Goal: Communication & Community: Answer question/provide support

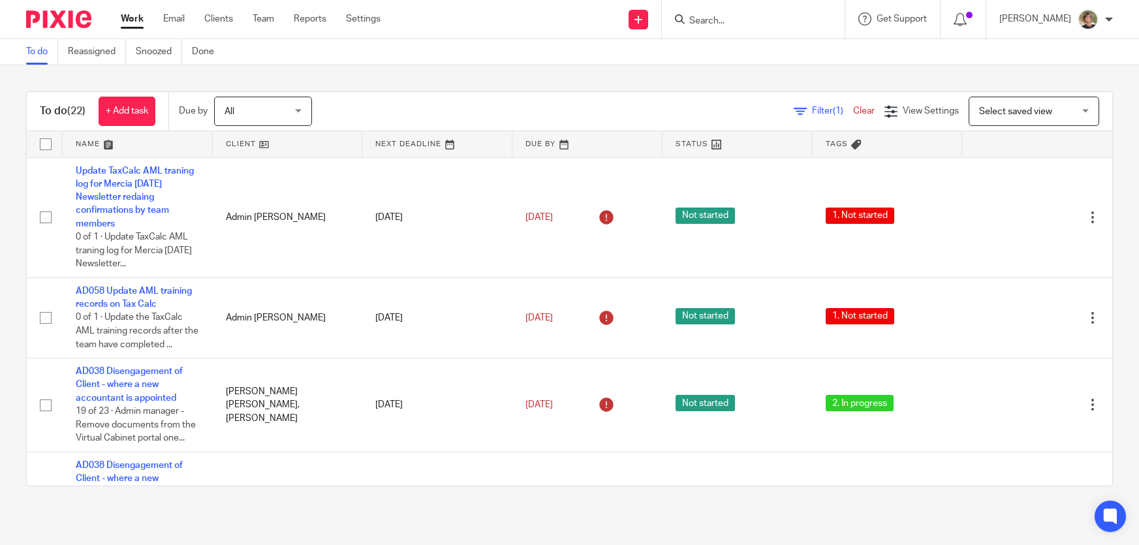
click at [735, 19] on input "Search" at bounding box center [746, 22] width 117 height 12
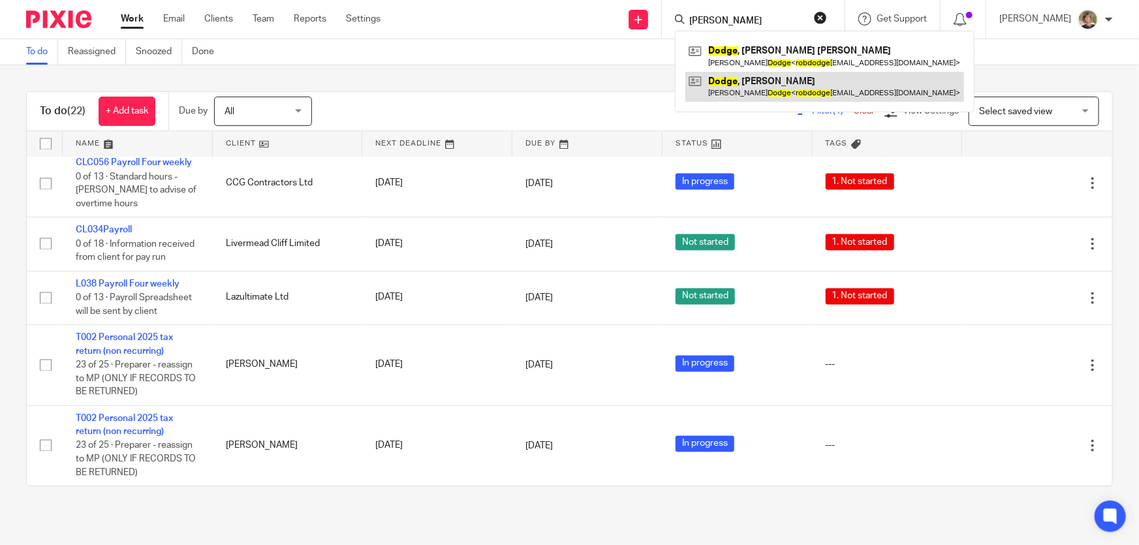
type input "rob dodge"
click at [769, 78] on link at bounding box center [824, 87] width 279 height 30
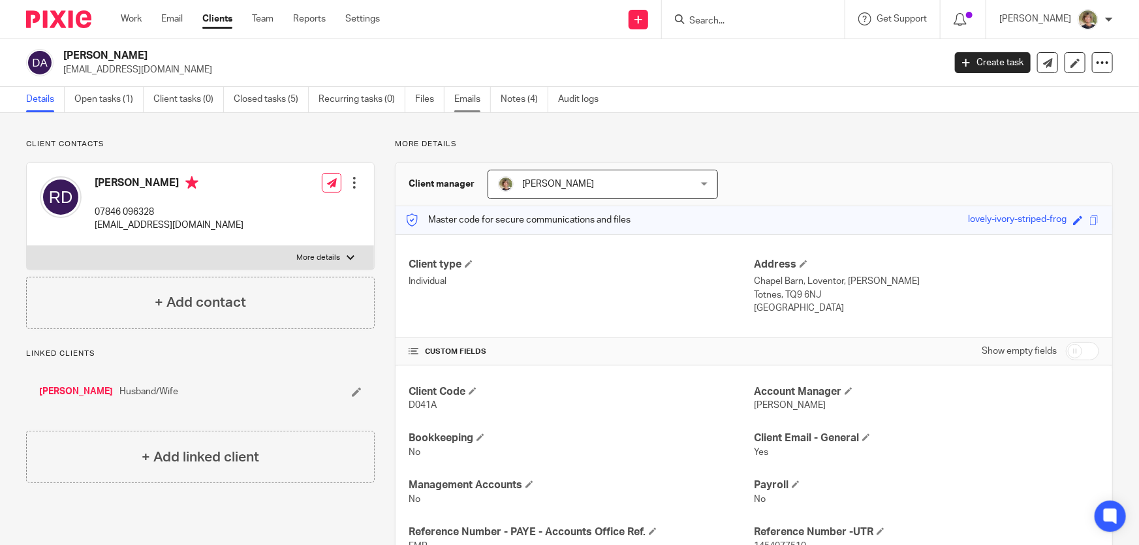
click at [465, 99] on link "Emails" at bounding box center [472, 99] width 37 height 25
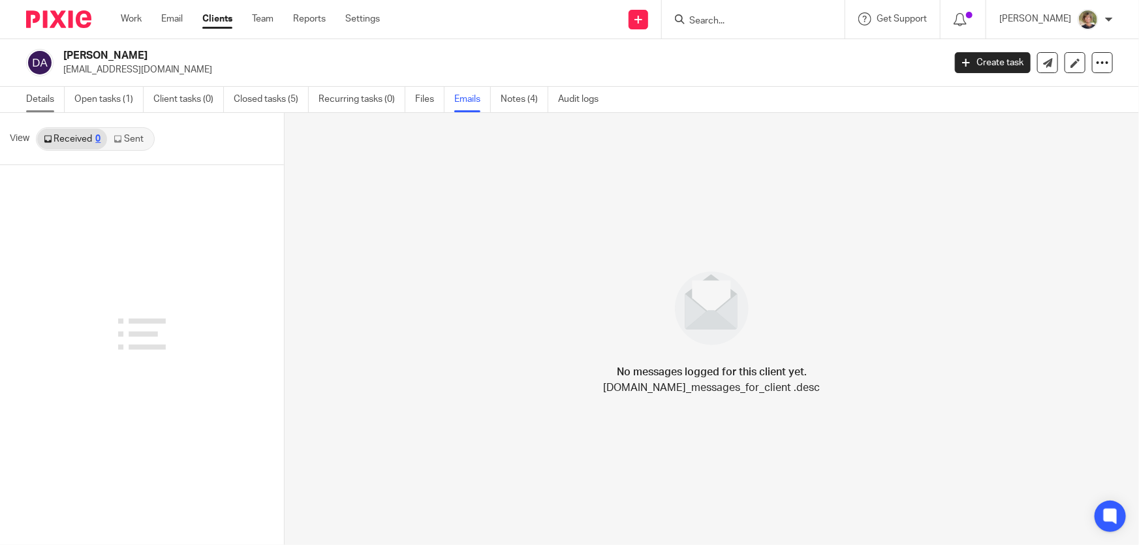
click at [27, 98] on link "Details" at bounding box center [45, 99] width 39 height 25
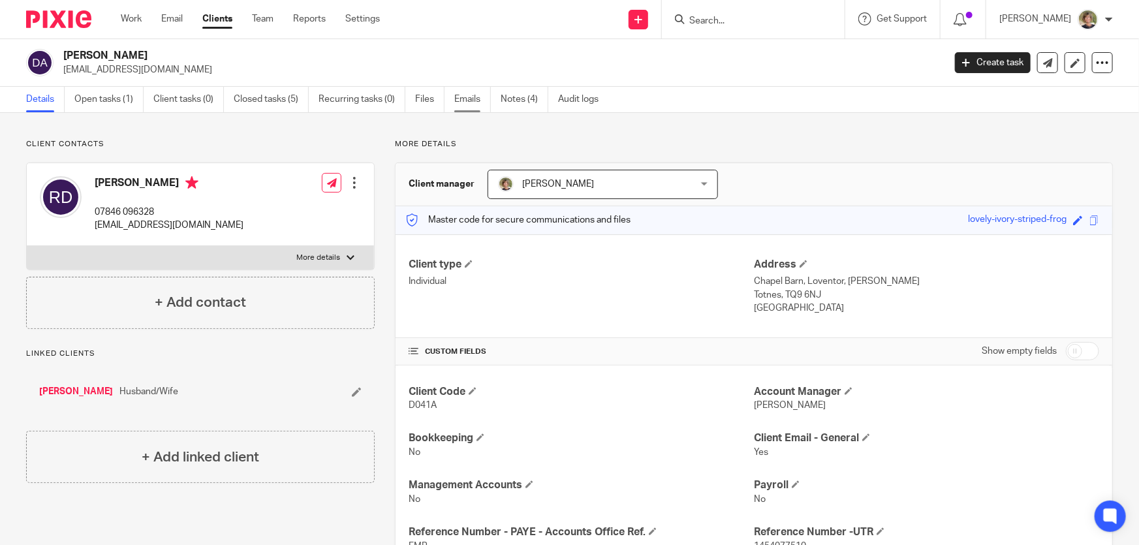
click at [472, 98] on link "Emails" at bounding box center [472, 99] width 37 height 25
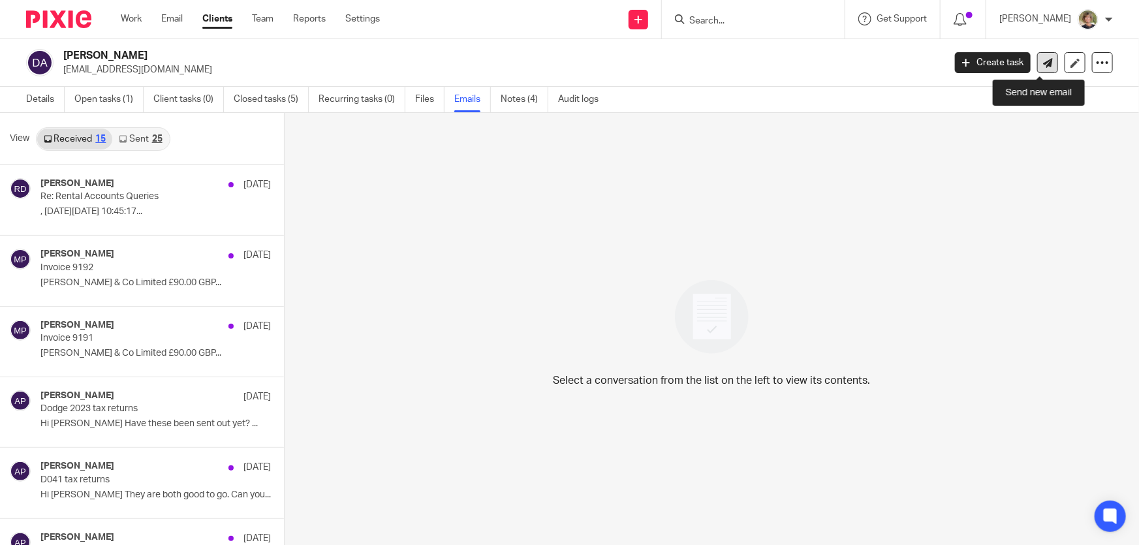
click at [1043, 59] on icon at bounding box center [1048, 63] width 10 height 10
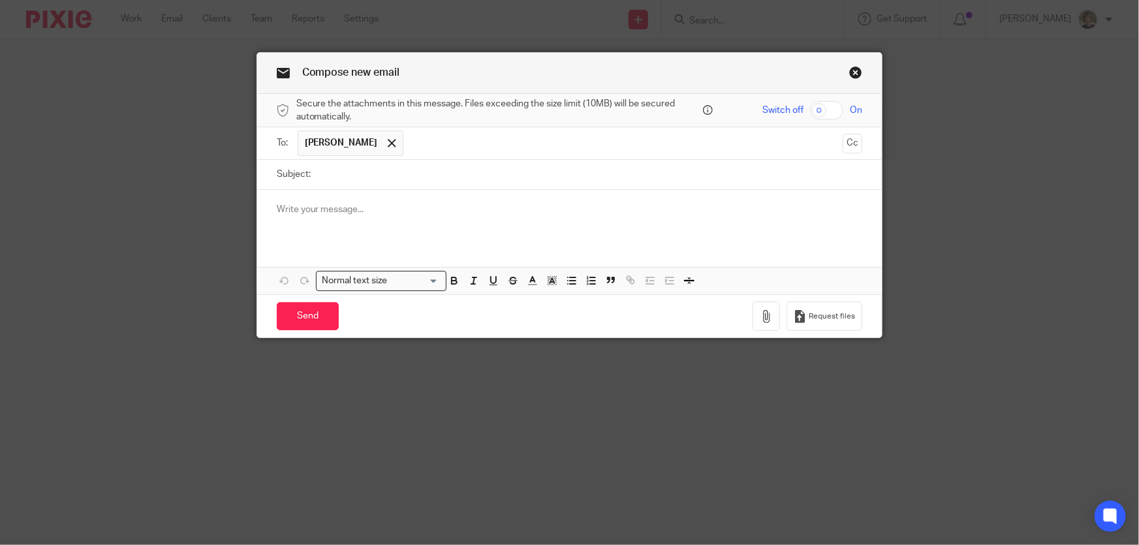
click at [356, 176] on input "Subject:" at bounding box center [590, 174] width 546 height 29
type input "Tax Return Records"
click at [369, 208] on p at bounding box center [570, 209] width 586 height 13
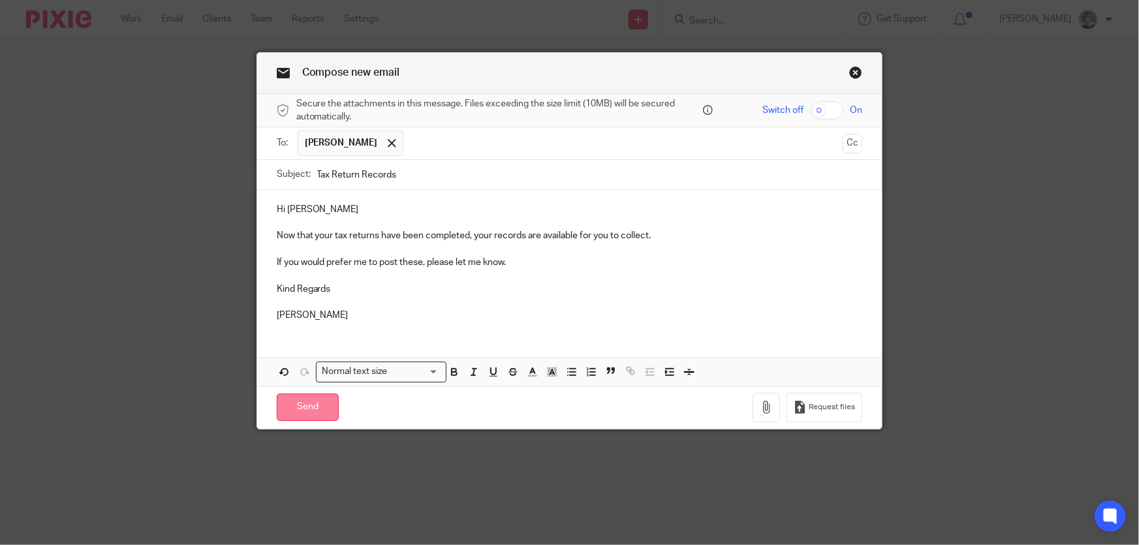
click at [303, 403] on input "Send" at bounding box center [308, 408] width 62 height 28
